Goal: Task Accomplishment & Management: Manage account settings

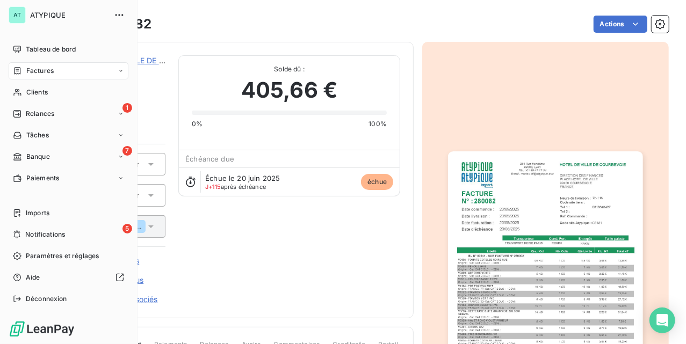
click at [58, 73] on div "Factures" at bounding box center [69, 70] width 120 height 17
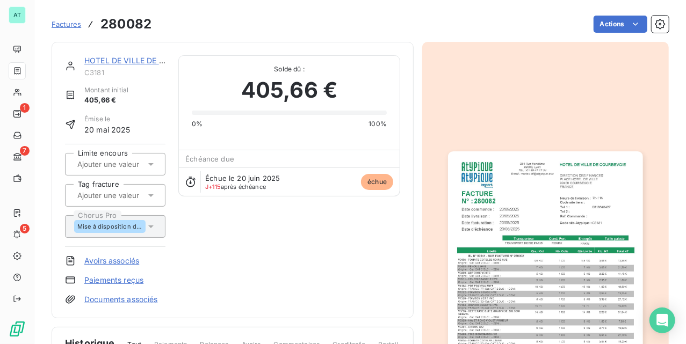
click at [72, 28] on span "Factures" at bounding box center [67, 24] width 30 height 9
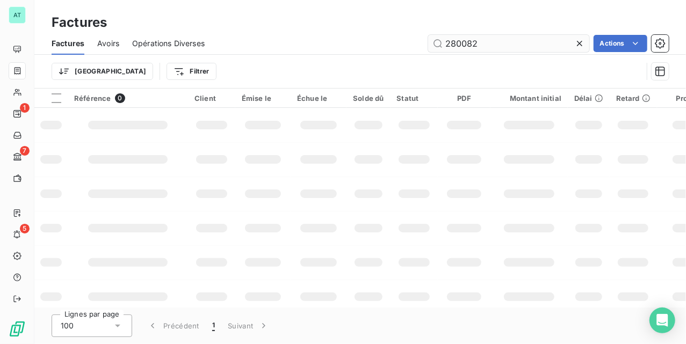
click at [478, 46] on input "280082" at bounding box center [508, 43] width 161 height 17
type input "281036"
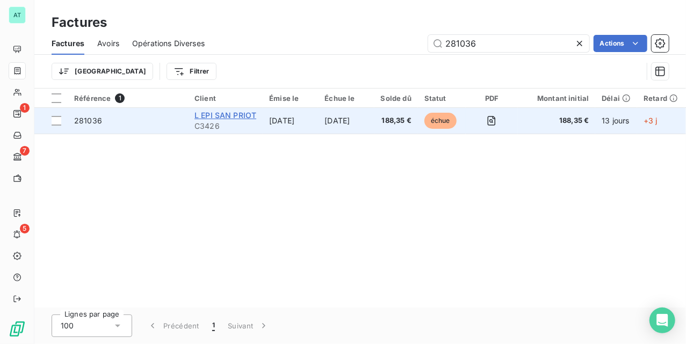
click at [249, 112] on span "L EPI SAN PRIOT" at bounding box center [225, 115] width 62 height 9
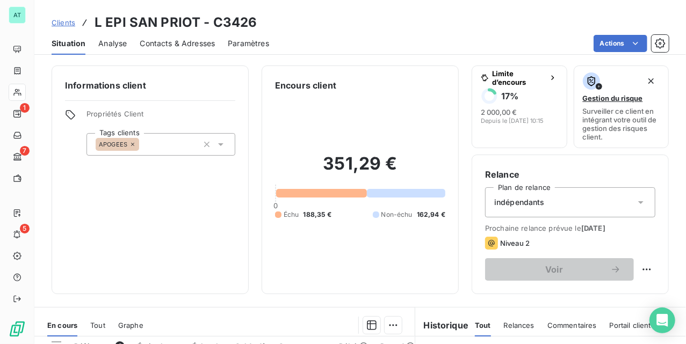
click at [181, 48] on div "Contacts & Adresses" at bounding box center [177, 43] width 75 height 23
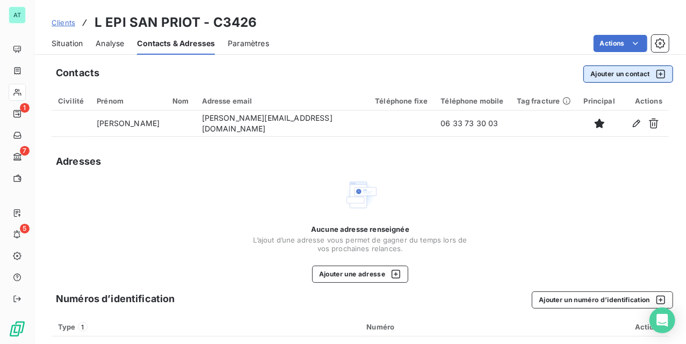
click at [634, 67] on button "Ajouter un contact" at bounding box center [628, 74] width 90 height 17
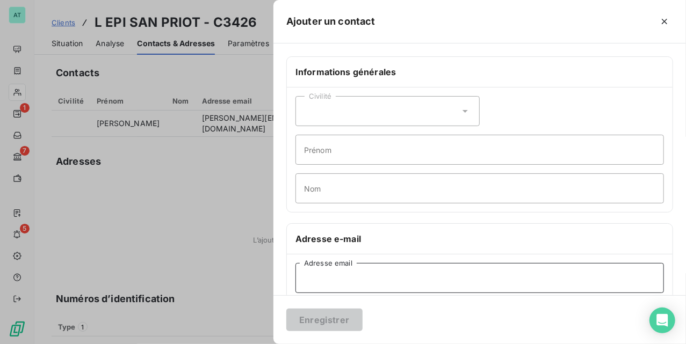
click at [361, 275] on input "Adresse email" at bounding box center [479, 278] width 369 height 30
paste input "[EMAIL_ADDRESS][DOMAIN_NAME]"
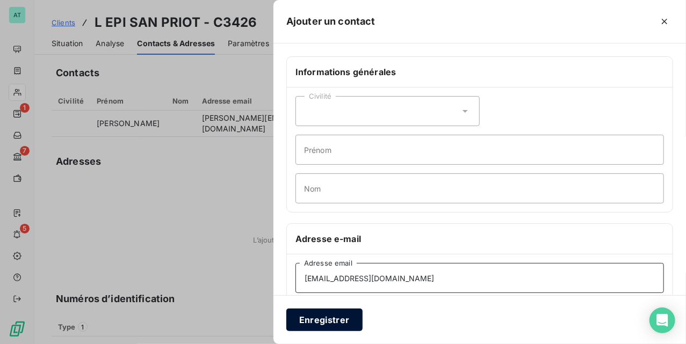
type input "[EMAIL_ADDRESS][DOMAIN_NAME]"
click at [329, 316] on button "Enregistrer" at bounding box center [324, 320] width 76 height 23
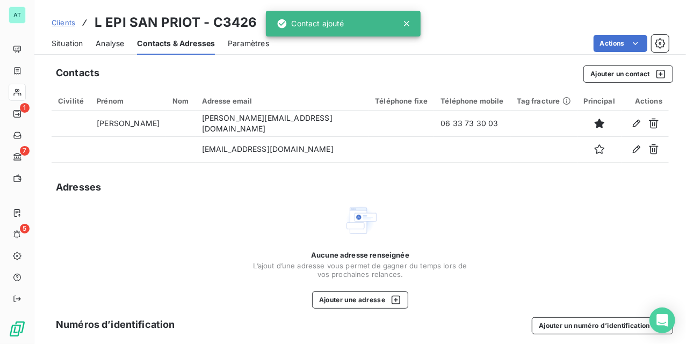
click at [243, 24] on h3 "L EPI SAN PRIOT - C3426" at bounding box center [176, 22] width 162 height 19
click at [235, 18] on h3 "L EPI SAN PRIOT - C3426" at bounding box center [176, 22] width 162 height 19
copy h3 "C3426"
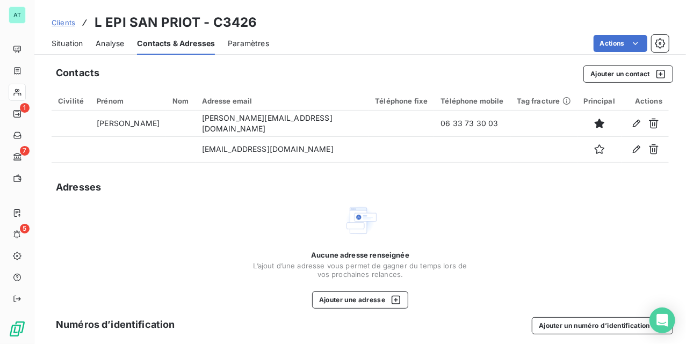
click at [637, 207] on div "Aucune adresse renseignée L’ajout d’une adresse vous permet de gagner du temps …" at bounding box center [360, 256] width 617 height 105
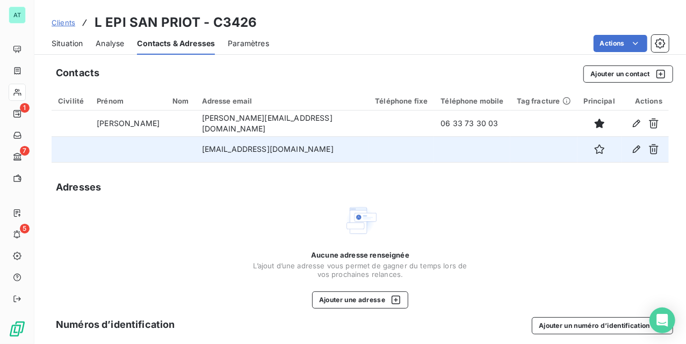
click at [258, 149] on td "[EMAIL_ADDRESS][DOMAIN_NAME]" at bounding box center [283, 149] width 174 height 26
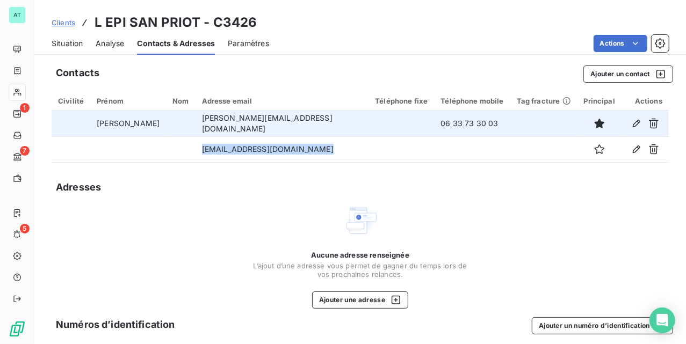
copy td "[EMAIL_ADDRESS][DOMAIN_NAME]"
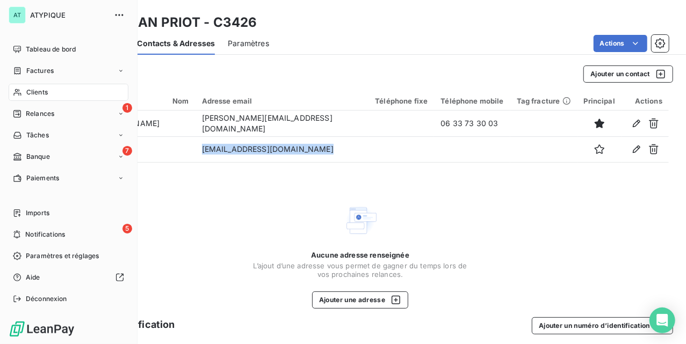
click at [34, 102] on nav "Tableau de bord Factures Clients 1 Relances Tâches 7 Banque Paiements" at bounding box center [69, 114] width 120 height 146
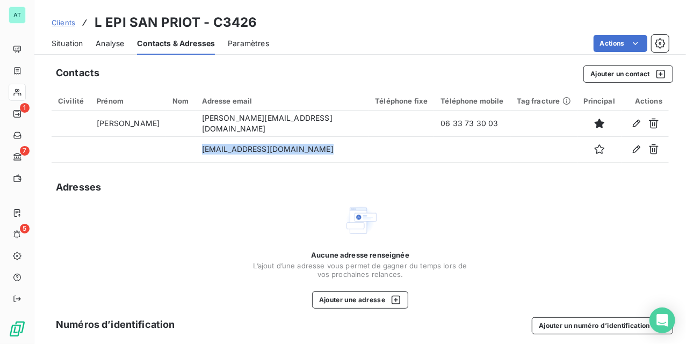
click at [54, 39] on span "Situation" at bounding box center [67, 43] width 31 height 11
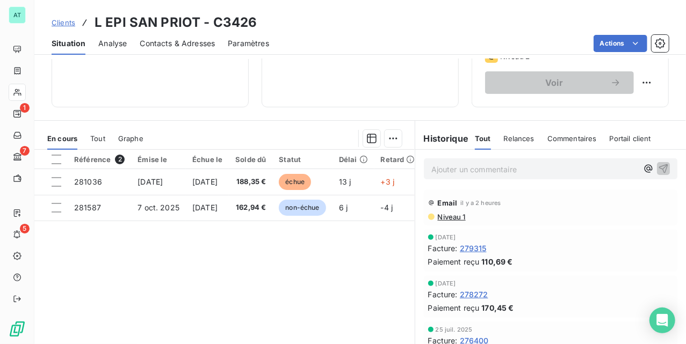
scroll to position [232, 0]
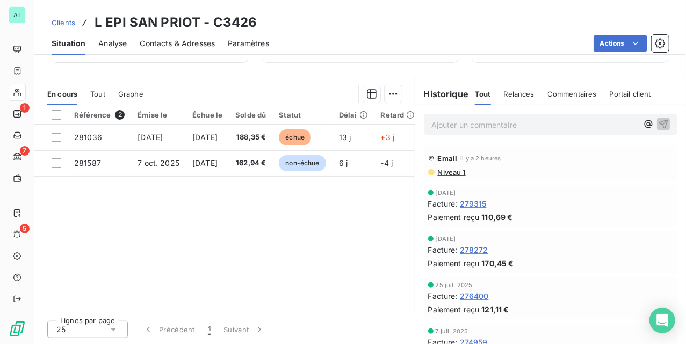
click at [480, 118] on p "Ajouter un commentaire ﻿" at bounding box center [534, 124] width 206 height 13
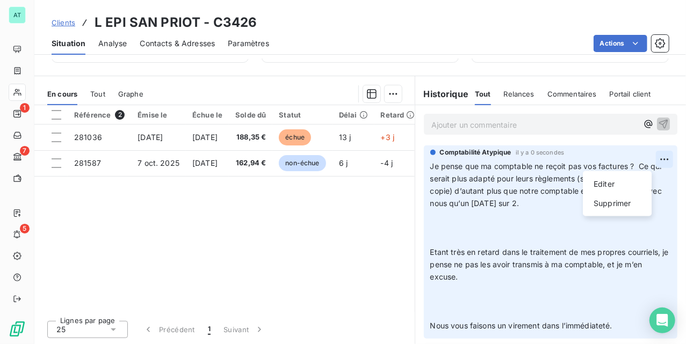
click at [645, 161] on html "AT 1 7 5 Clients L EPI SAN PRIOT - C3426 Situation Analyse Contacts & Adresses …" at bounding box center [343, 172] width 686 height 344
click at [604, 190] on div "Editer" at bounding box center [617, 184] width 60 height 17
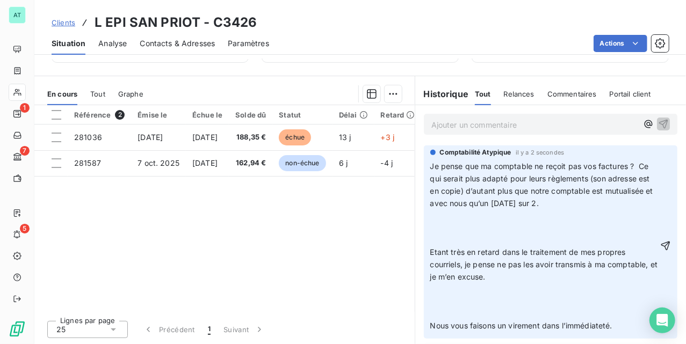
click at [488, 230] on p "Je pense que ma comptable ne reçoit pas vos factures ? Ce qui serait plus adapt…" at bounding box center [544, 247] width 228 height 172
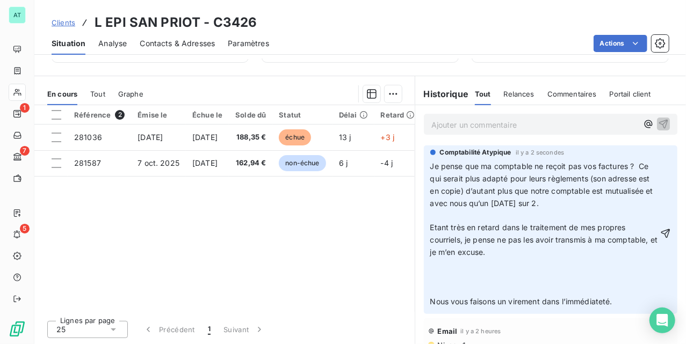
click at [461, 287] on p "Je pense que ma comptable ne reçoit pas vos factures ? Ce qui serait plus adapt…" at bounding box center [544, 235] width 228 height 148
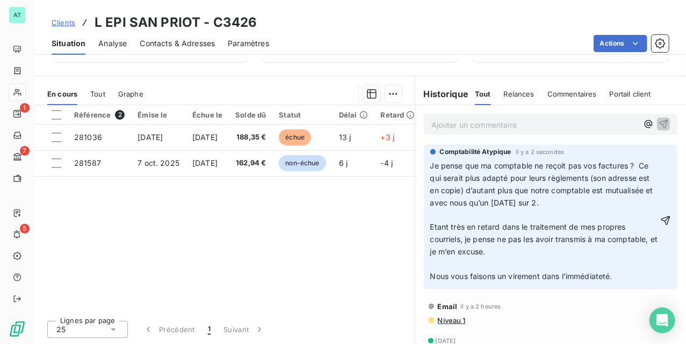
scroll to position [0, 0]
click at [660, 223] on icon "button" at bounding box center [665, 221] width 11 height 11
click at [304, 256] on div "Référence 2 Émise le Échue le Solde dû Statut Délai Retard Tag fracture Chorus …" at bounding box center [224, 208] width 380 height 207
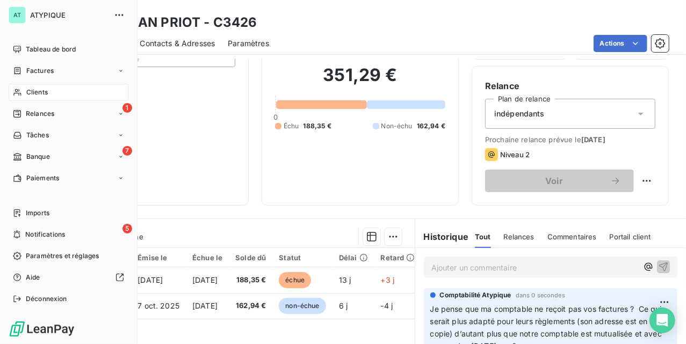
click at [24, 87] on div "Clients" at bounding box center [69, 92] width 120 height 17
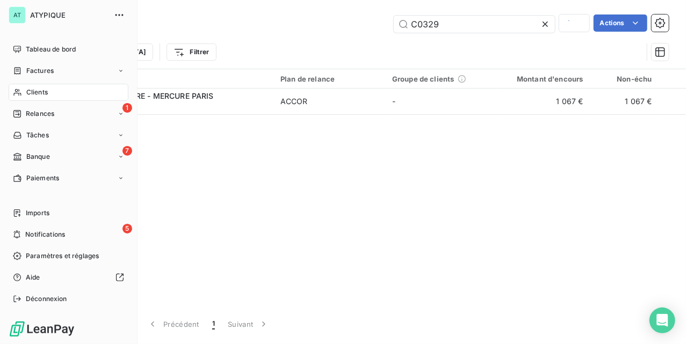
click at [24, 87] on div "Clients" at bounding box center [69, 92] width 120 height 17
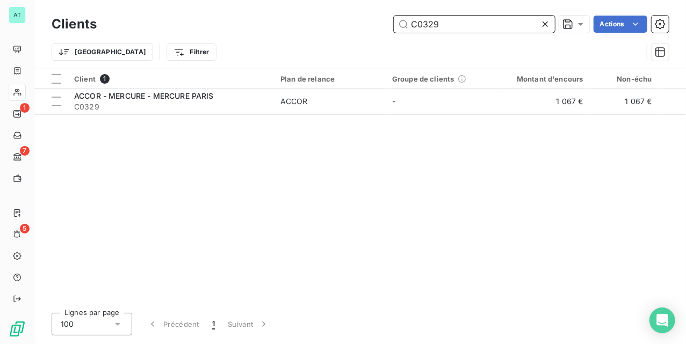
click at [480, 21] on input "C0329" at bounding box center [474, 24] width 161 height 17
paste input "281144"
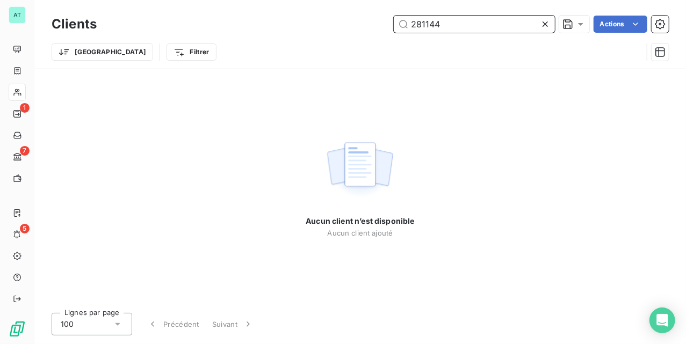
click at [483, 24] on input "281144" at bounding box center [474, 24] width 161 height 17
paste input "C3505"
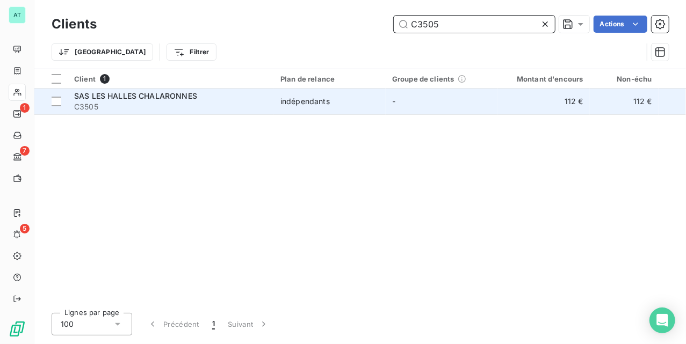
type input "C3505"
click at [97, 93] on span "SAS LES HALLES CHALARONNES" at bounding box center [135, 95] width 123 height 9
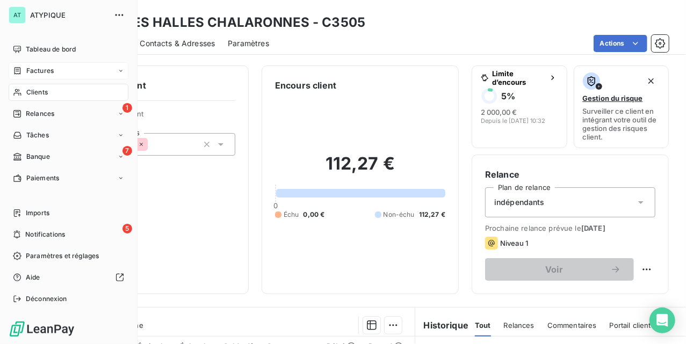
click at [32, 68] on span "Factures" at bounding box center [39, 71] width 27 height 10
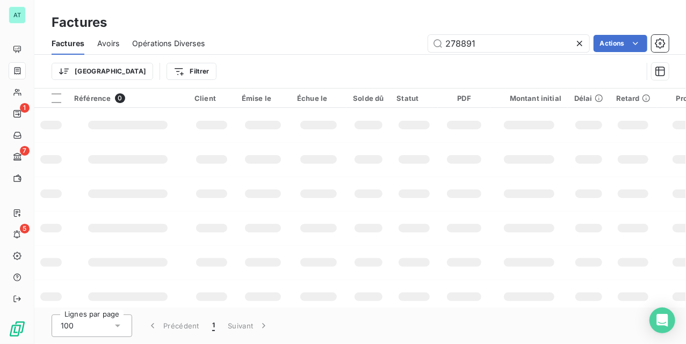
type input "278891"
click at [377, 164] on td at bounding box center [369, 159] width 44 height 34
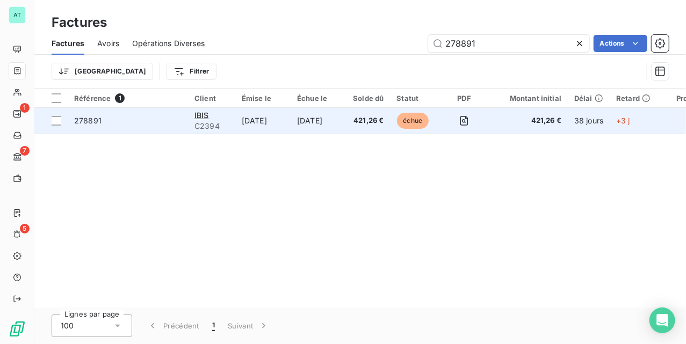
click at [80, 123] on span "278891" at bounding box center [87, 120] width 27 height 9
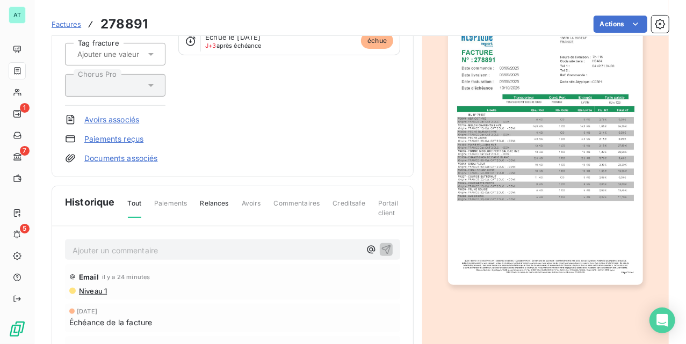
scroll to position [145, 0]
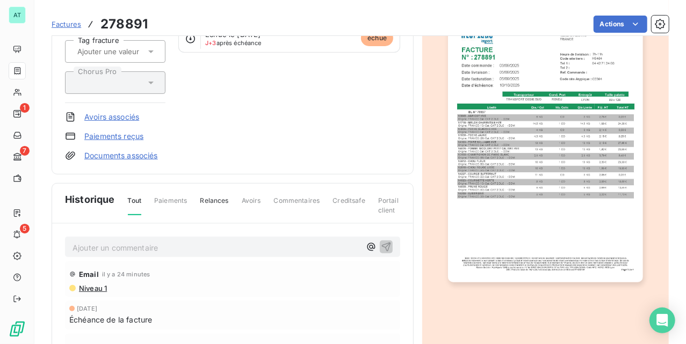
click at [181, 240] on div "Ajouter un commentaire ﻿" at bounding box center [217, 247] width 288 height 15
click at [183, 249] on p "Ajouter un commentaire ﻿" at bounding box center [217, 247] width 288 height 13
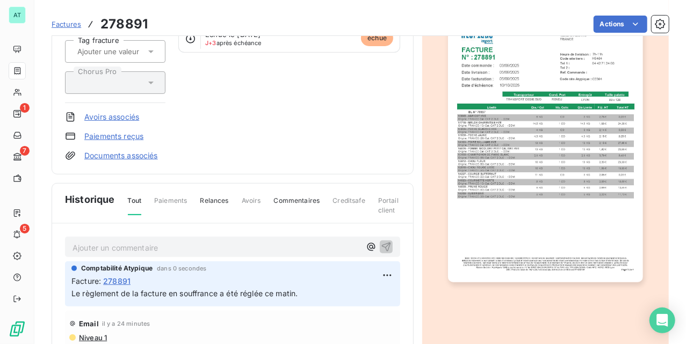
click at [387, 161] on div "IBIS C2394 Montant initial 421,26 € Émise le [DATE] Limite encours Tag fracture…" at bounding box center [232, 36] width 335 height 250
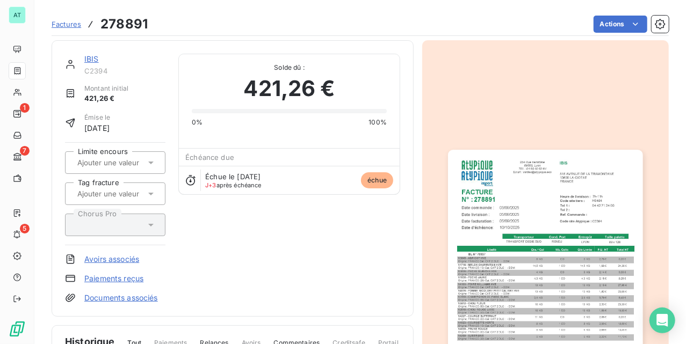
scroll to position [0, 0]
